Goal: Task Accomplishment & Management: Use online tool/utility

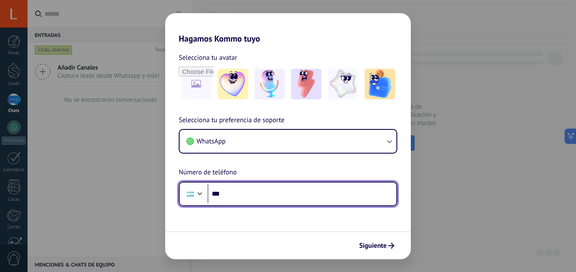
click at [265, 190] on input "***" at bounding box center [302, 193] width 189 height 19
type input "**********"
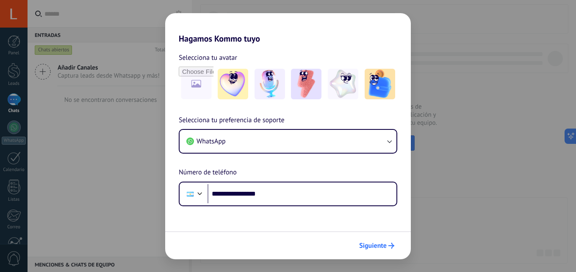
click at [385, 248] on span "Siguiente" at bounding box center [373, 245] width 28 height 6
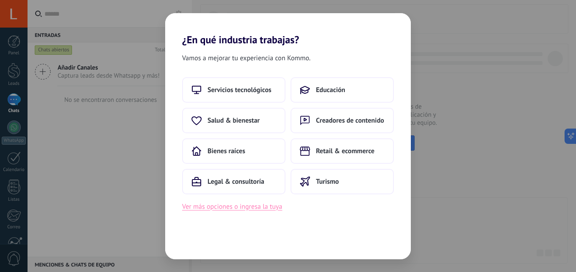
click at [272, 208] on button "Ver más opciones o ingresa la tuya" at bounding box center [232, 206] width 100 height 11
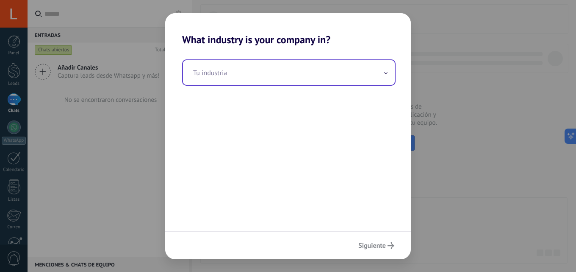
drag, startPoint x: 295, startPoint y: 64, endPoint x: 294, endPoint y: 72, distance: 7.2
click at [295, 67] on input "text" at bounding box center [289, 72] width 212 height 25
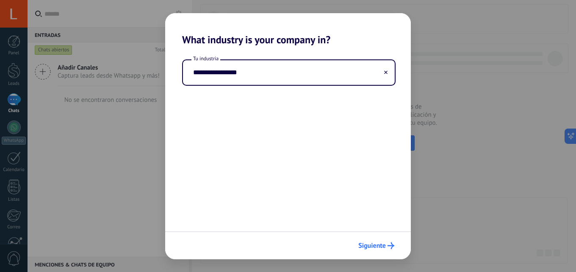
type input "**********"
click at [370, 244] on span "Siguiente" at bounding box center [372, 245] width 28 height 6
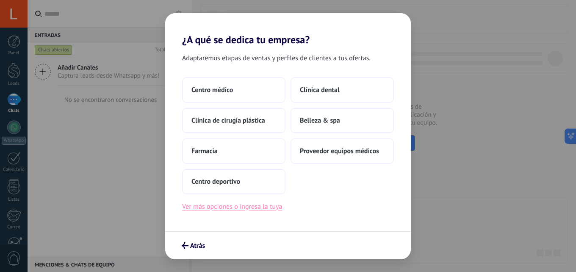
click at [251, 211] on button "Ver más opciones o ingresa la tuya" at bounding box center [232, 206] width 100 height 11
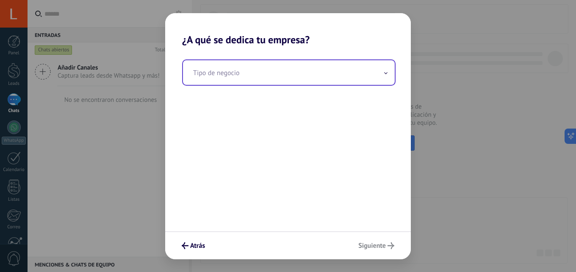
click at [255, 81] on input "text" at bounding box center [289, 72] width 212 height 25
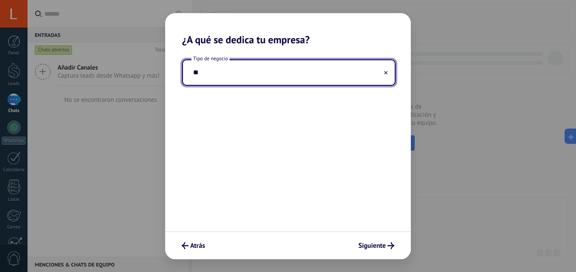
type input "*"
type input "**********"
click at [376, 248] on span "Siguiente" at bounding box center [372, 245] width 28 height 6
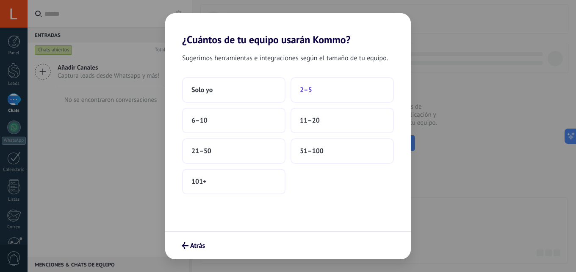
click at [315, 91] on button "2–5" at bounding box center [342, 89] width 103 height 25
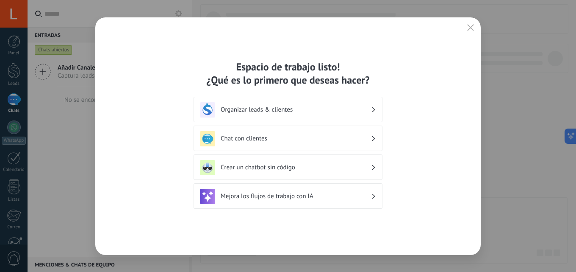
click at [318, 113] on h3 "Organizar leads & clientes" at bounding box center [296, 109] width 150 height 8
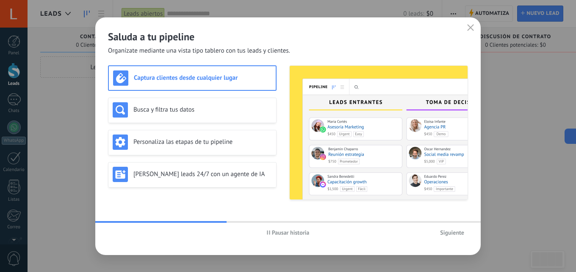
click at [467, 28] on button "button" at bounding box center [470, 28] width 11 height 12
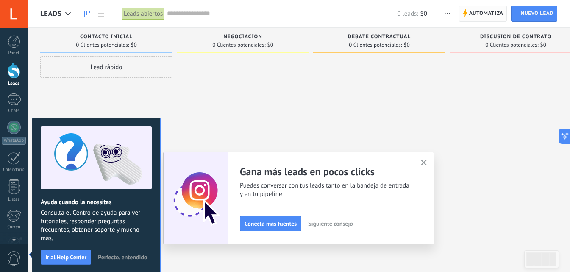
click at [488, 14] on span "Automatiza" at bounding box center [486, 13] width 34 height 15
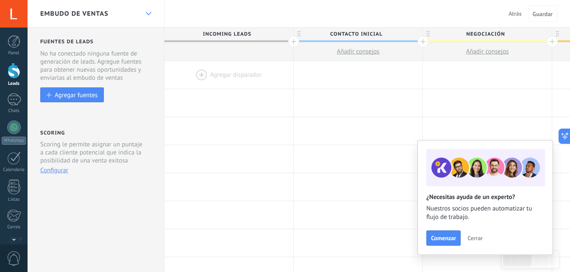
click at [140, 8] on div "Embudo de ventas" at bounding box center [96, 13] width 137 height 27
click at [144, 11] on div at bounding box center [148, 14] width 14 height 17
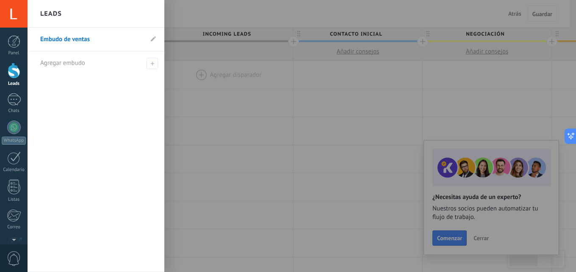
click at [144, 11] on div "Leads" at bounding box center [96, 14] width 137 height 28
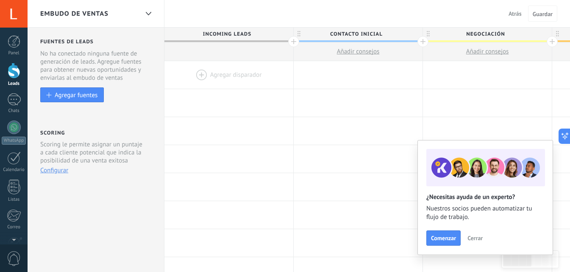
click at [17, 20] on div at bounding box center [14, 14] width 28 height 28
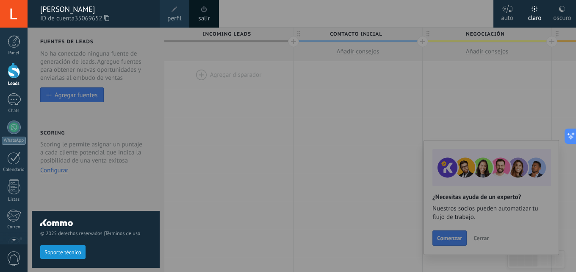
click at [19, 22] on div at bounding box center [14, 14] width 28 height 28
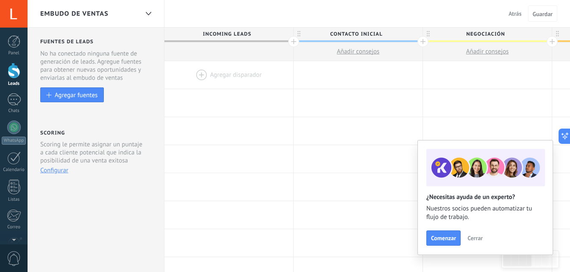
click at [6, 17] on div at bounding box center [14, 14] width 28 height 28
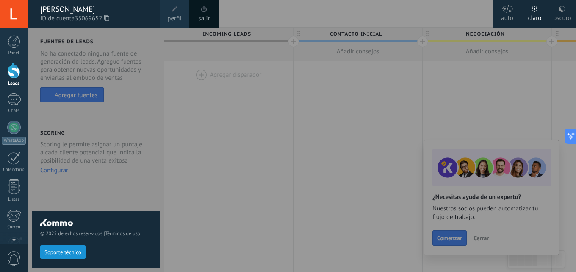
click at [5, 17] on div at bounding box center [14, 14] width 28 height 28
